Goal: Task Accomplishment & Management: Manage account settings

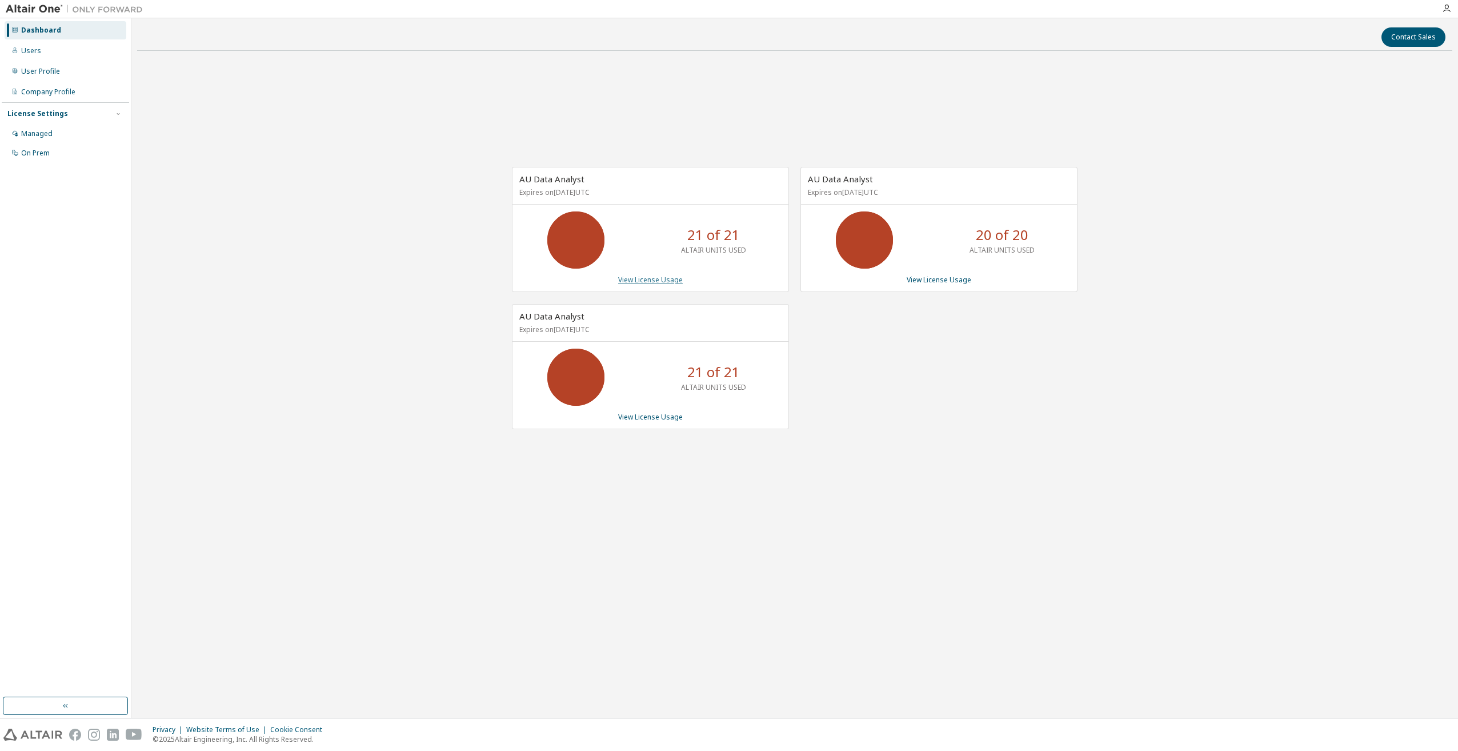
click at [650, 282] on link "View License Usage" at bounding box center [650, 280] width 65 height 10
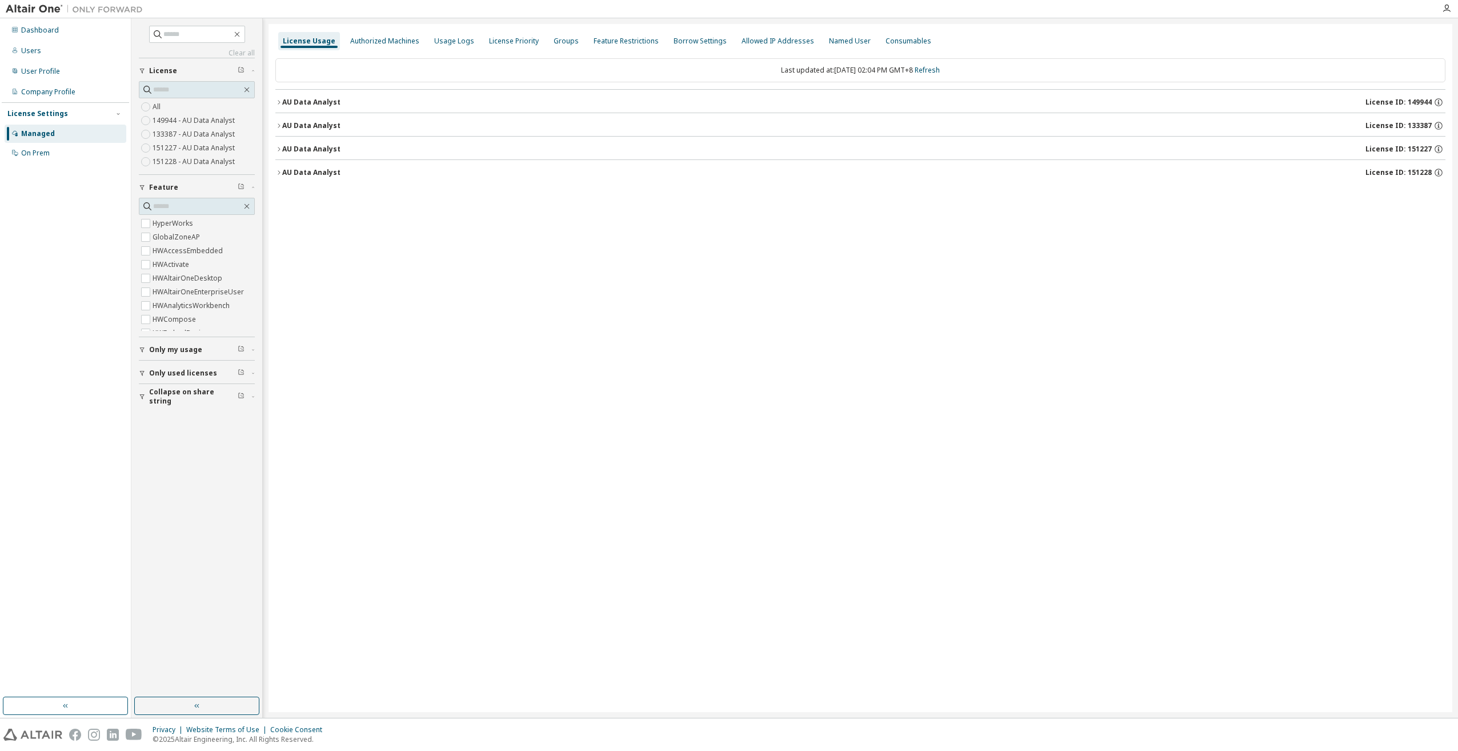
click at [276, 123] on icon "button" at bounding box center [278, 125] width 7 height 7
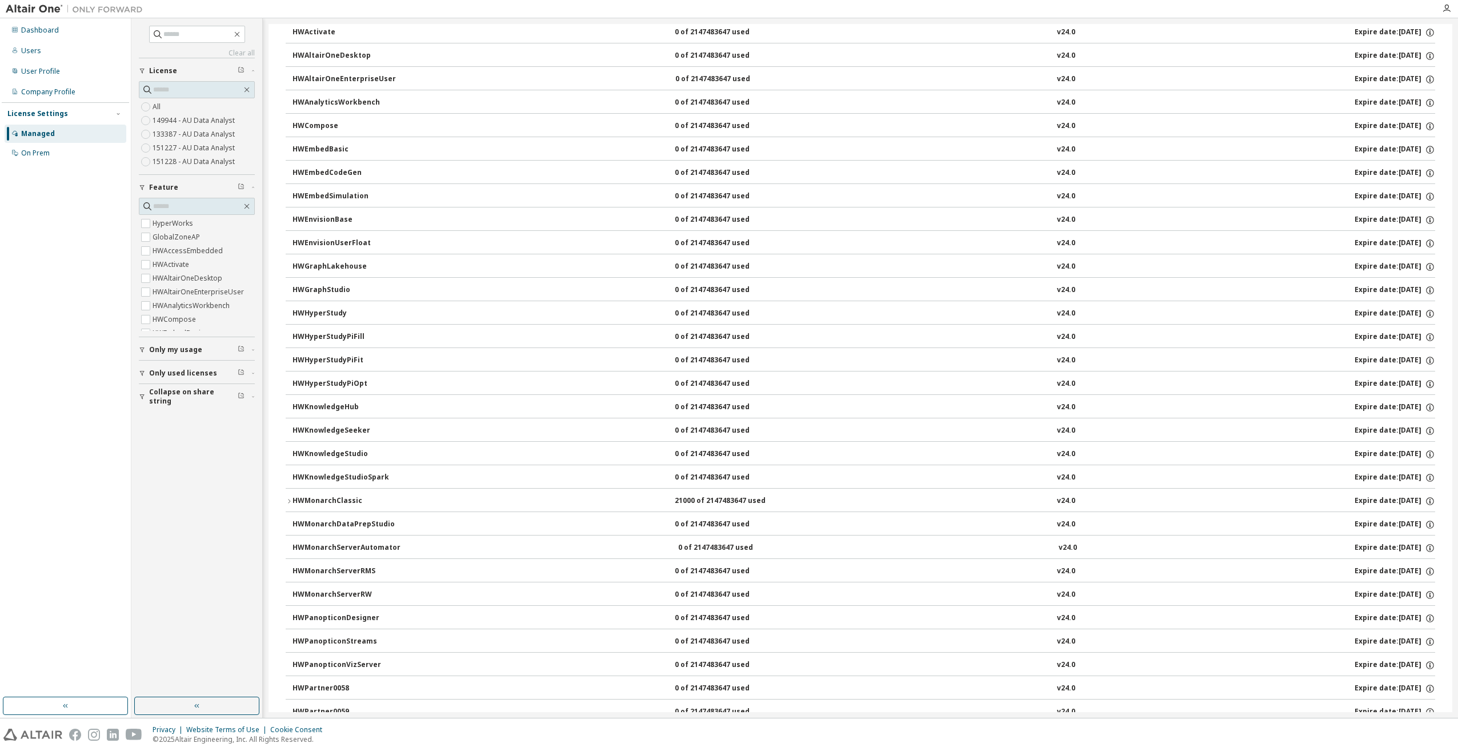
scroll to position [229, 0]
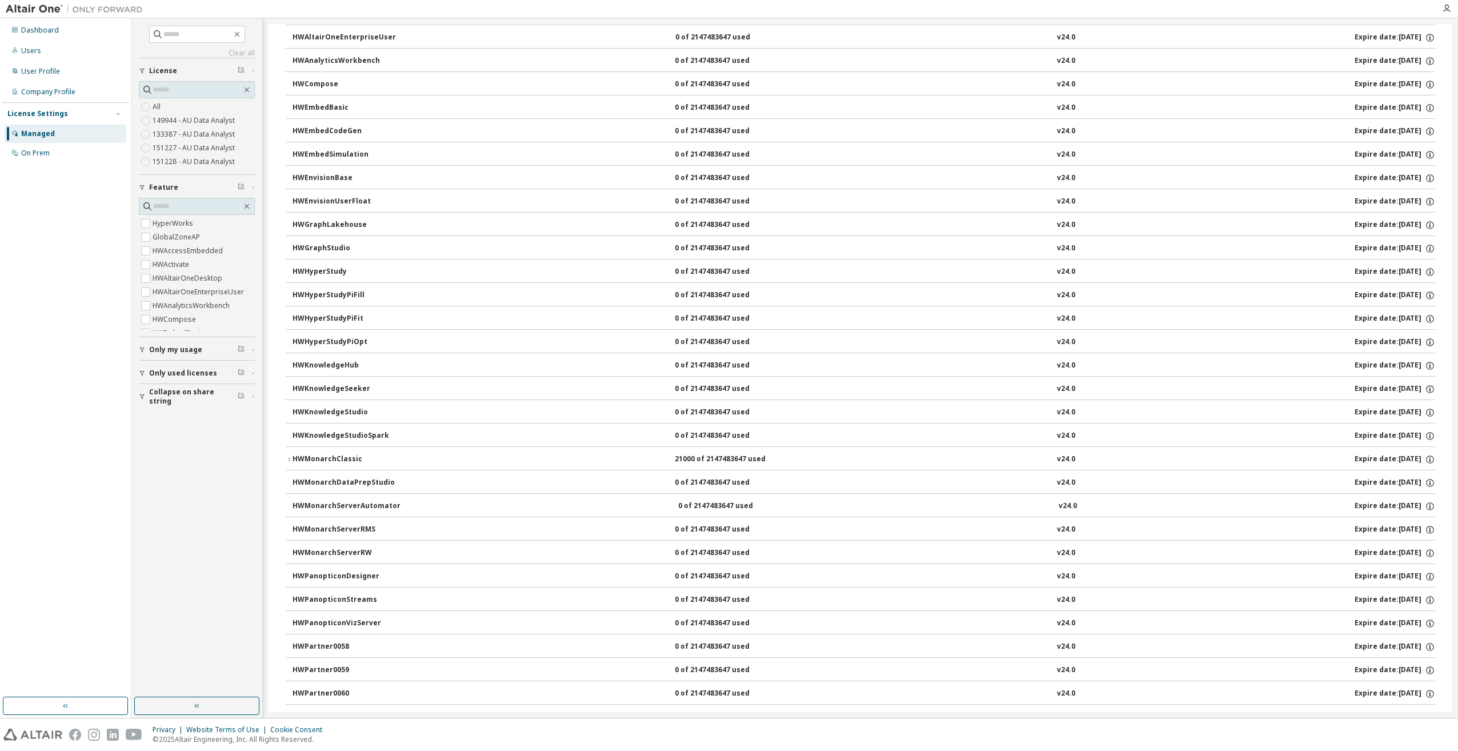
click at [286, 456] on icon "button" at bounding box center [289, 459] width 7 height 7
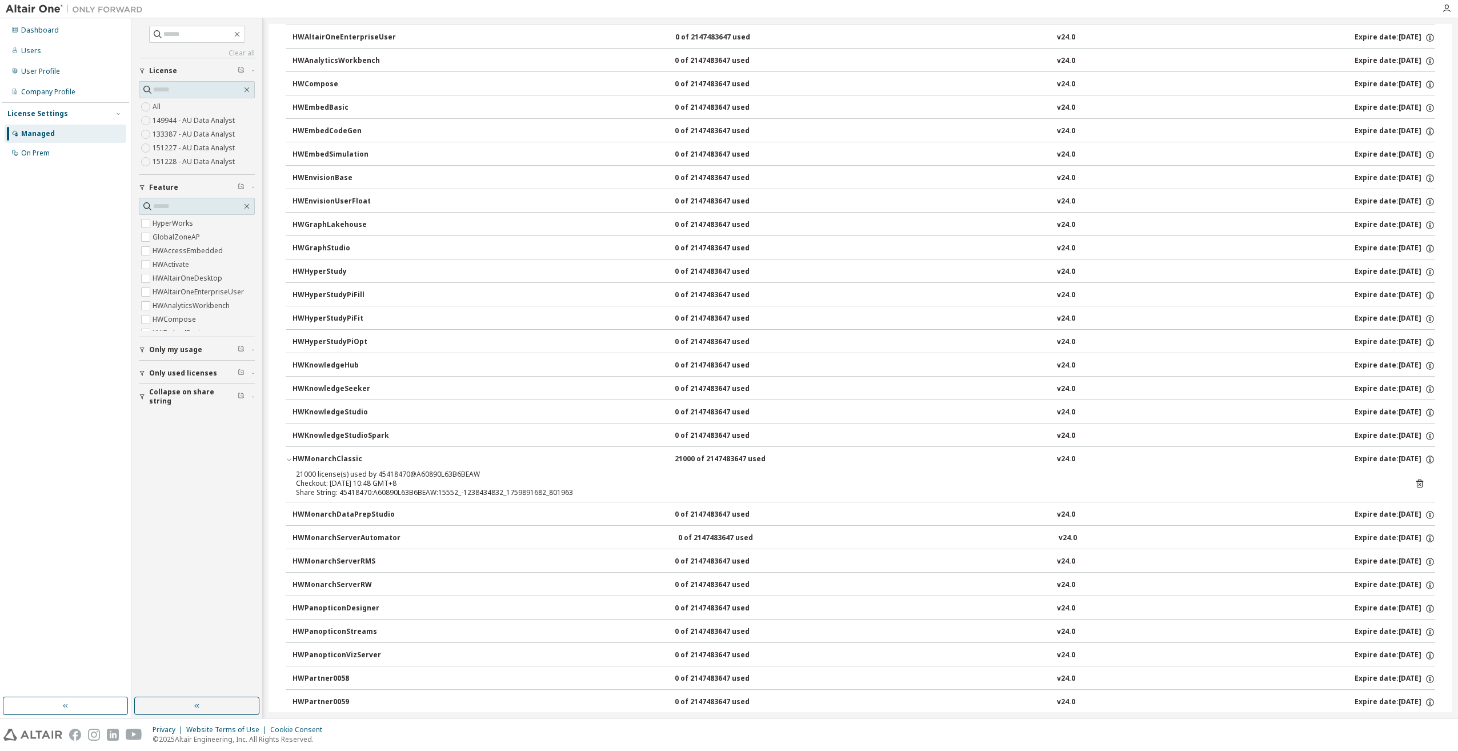
click at [1415, 482] on icon at bounding box center [1420, 483] width 10 height 10
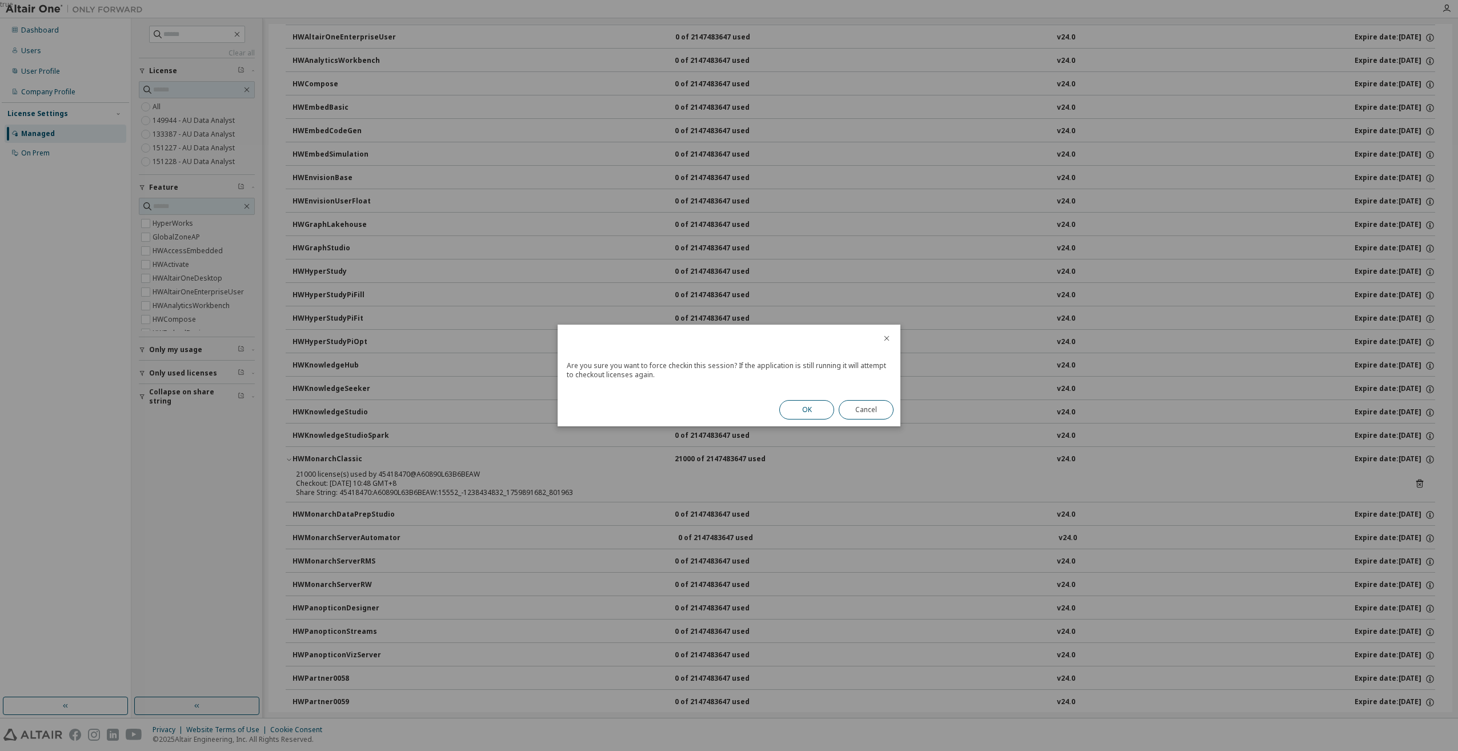
click at [803, 416] on button "OK" at bounding box center [806, 409] width 55 height 19
click at [867, 404] on button "Close" at bounding box center [866, 405] width 55 height 19
